Goal: Use online tool/utility

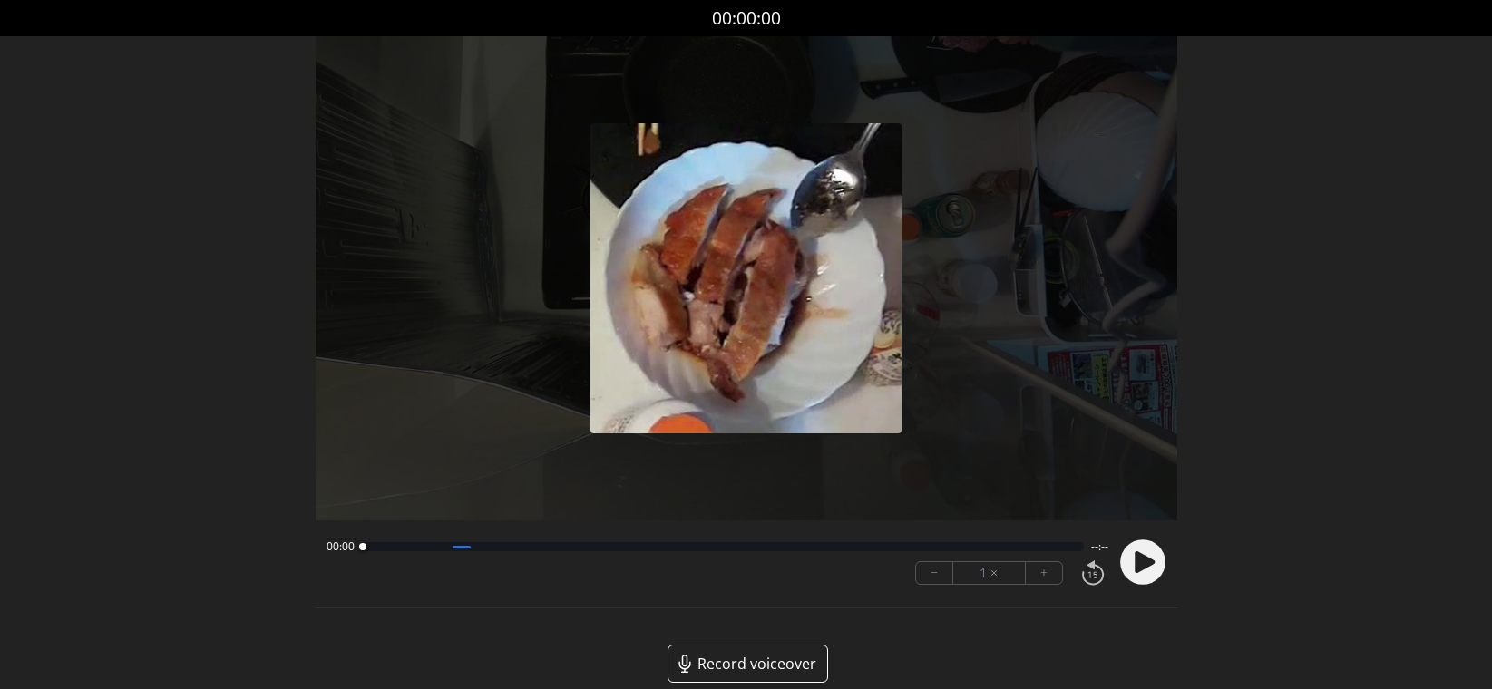
click at [466, 239] on div at bounding box center [746, 278] width 861 height 484
click at [1134, 559] on icon at bounding box center [1144, 562] width 20 height 22
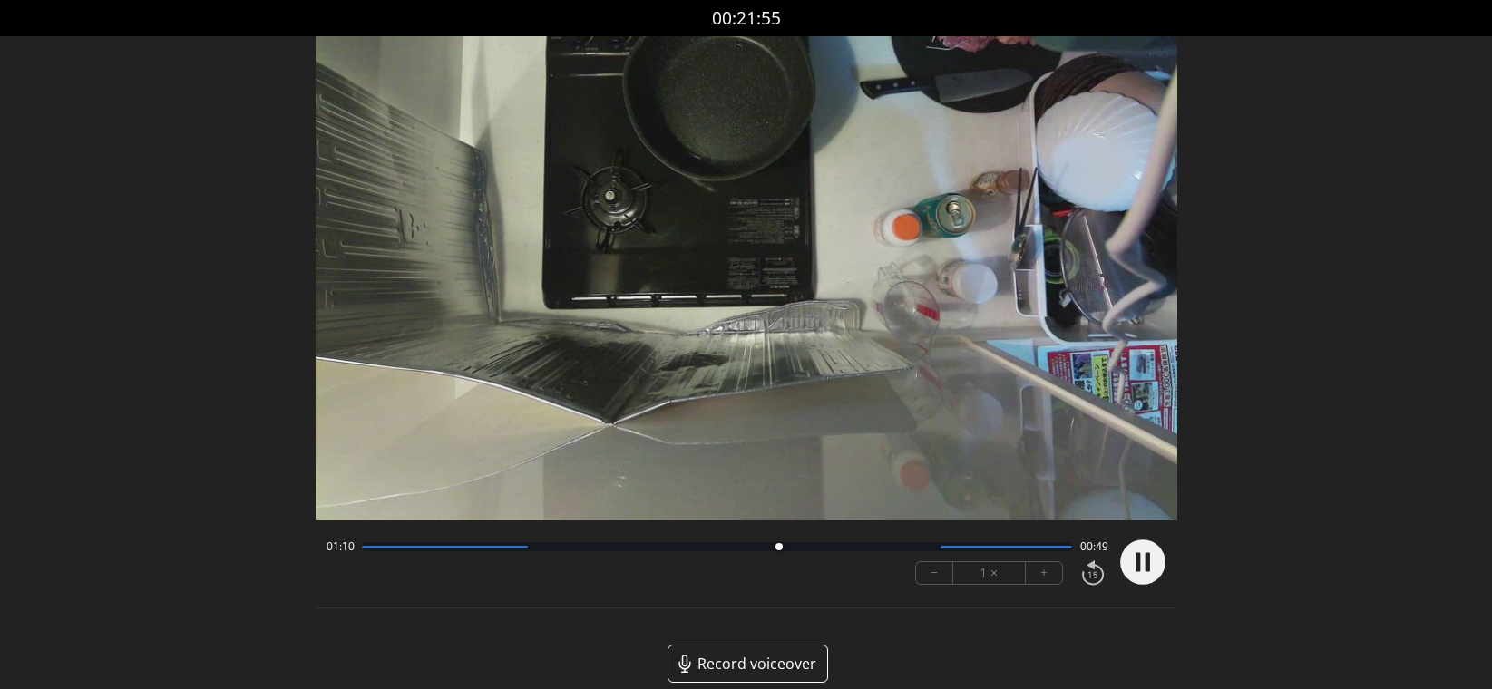
click at [1035, 577] on button "+" at bounding box center [1044, 573] width 36 height 22
click at [1045, 575] on button "+" at bounding box center [1044, 573] width 36 height 22
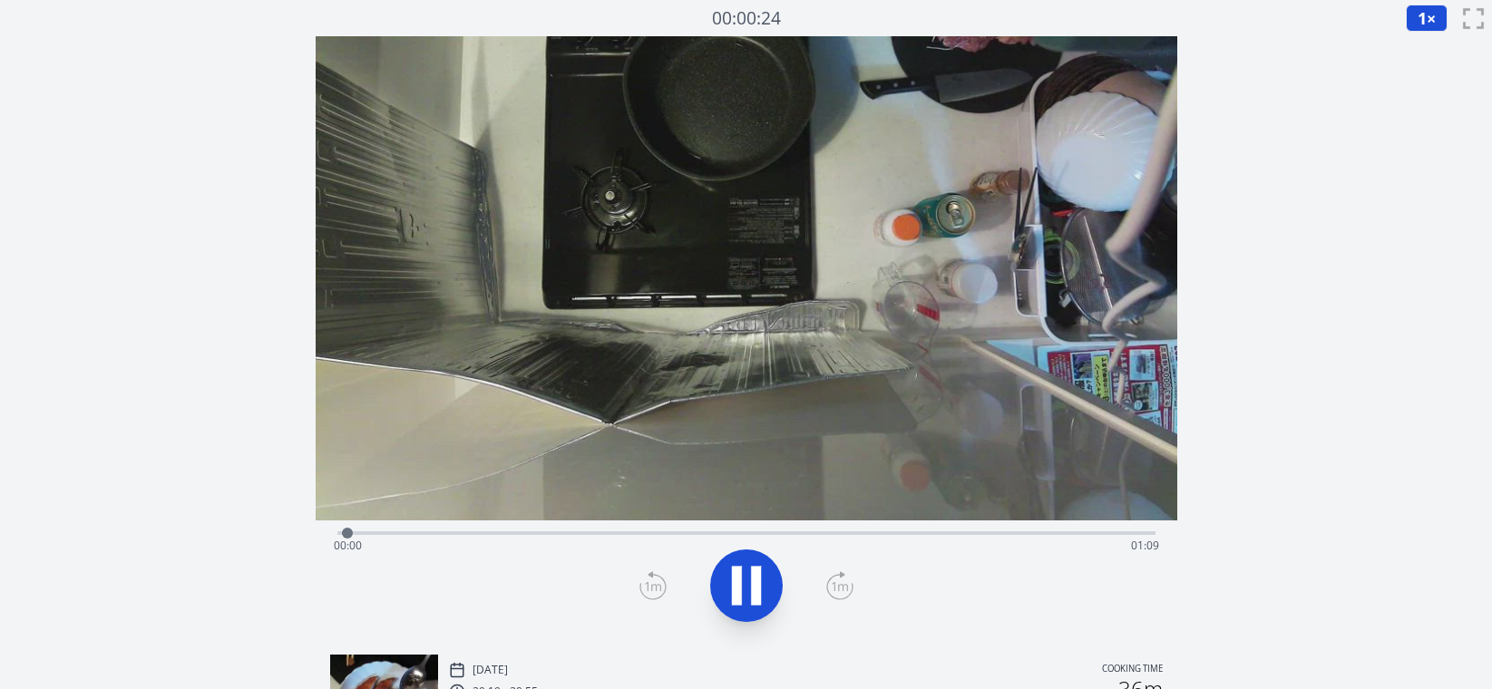
click at [1085, 532] on div "Time elapsed: 00:00 Time remaining: 01:09" at bounding box center [746, 545] width 825 height 29
